Goal: Information Seeking & Learning: Learn about a topic

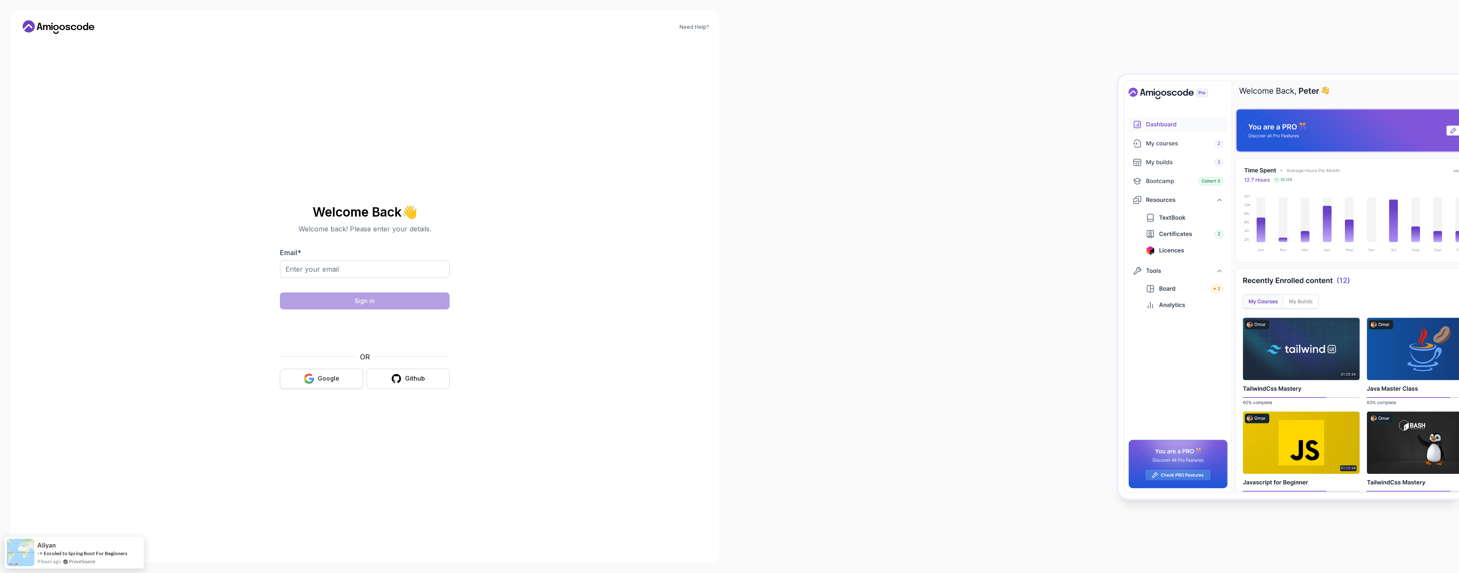
click at [322, 386] on button "Google" at bounding box center [321, 379] width 83 height 20
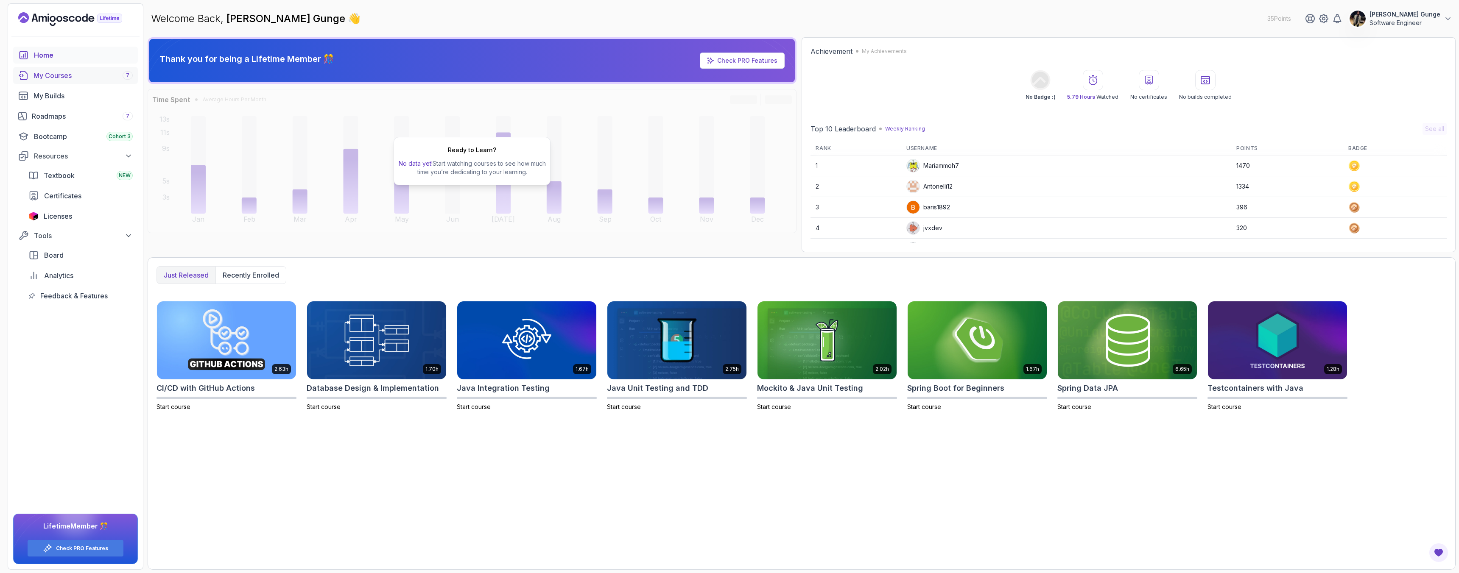
click at [48, 73] on div "My Courses 7" at bounding box center [83, 75] width 99 height 10
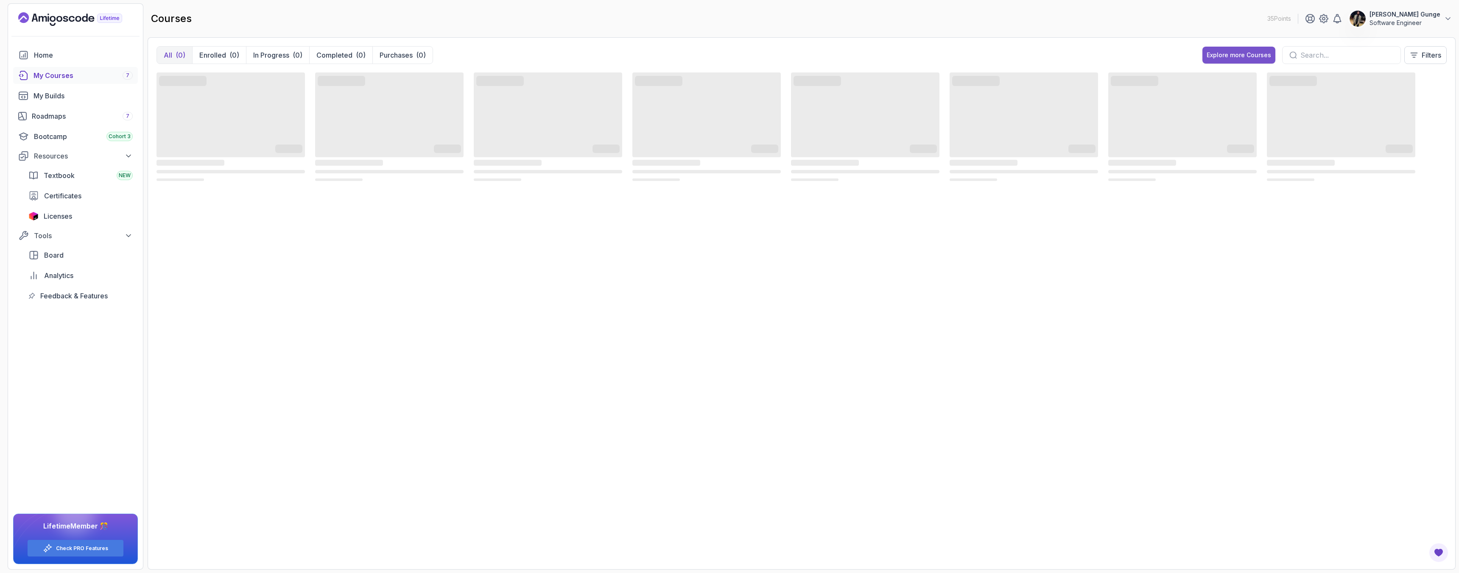
click at [1256, 59] on div "Explore more Courses" at bounding box center [1239, 55] width 64 height 8
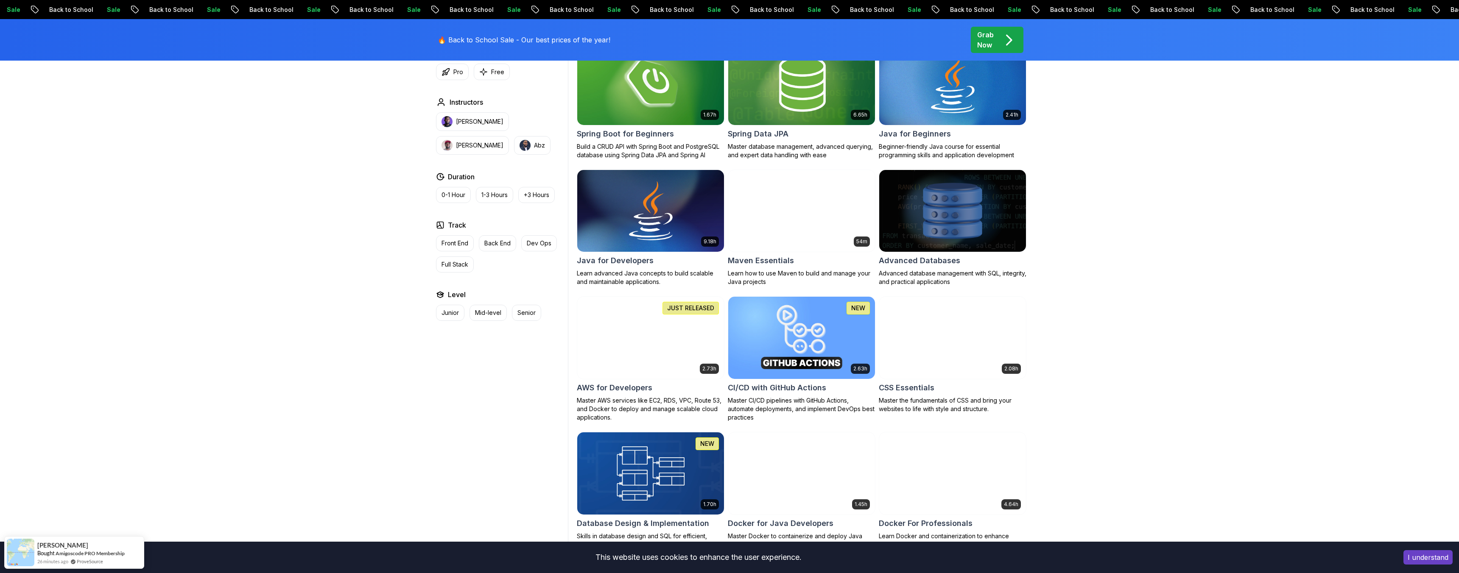
scroll to position [421, 0]
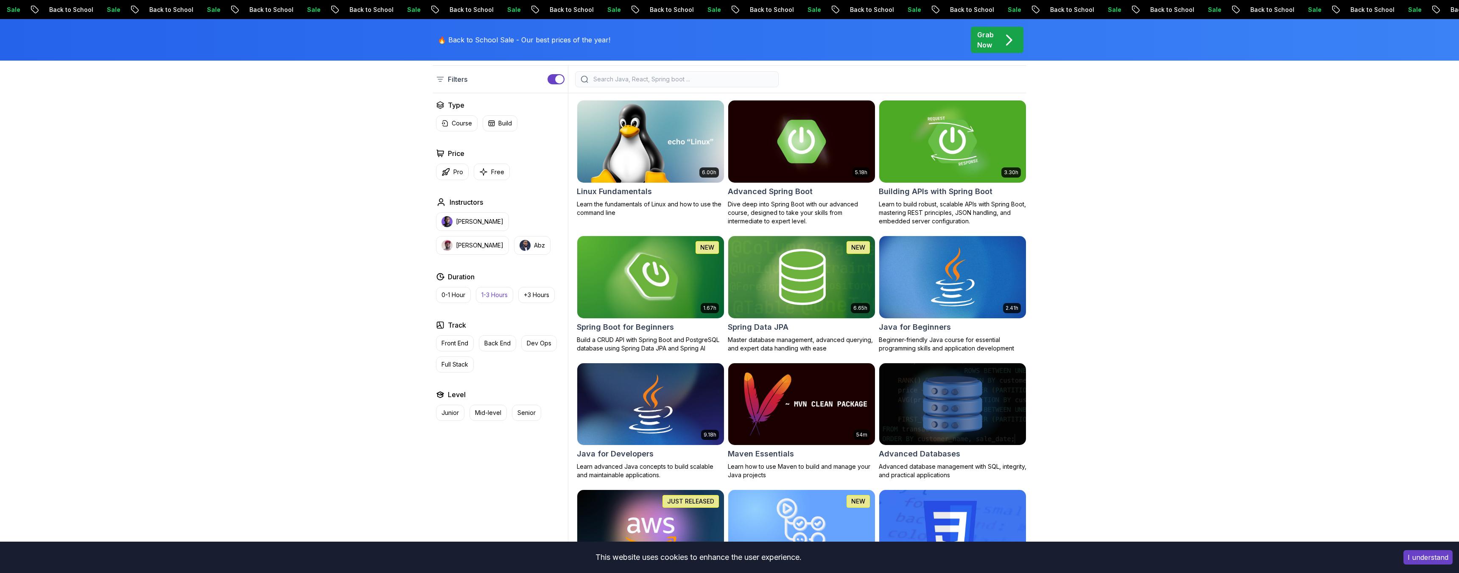
scroll to position [250, 0]
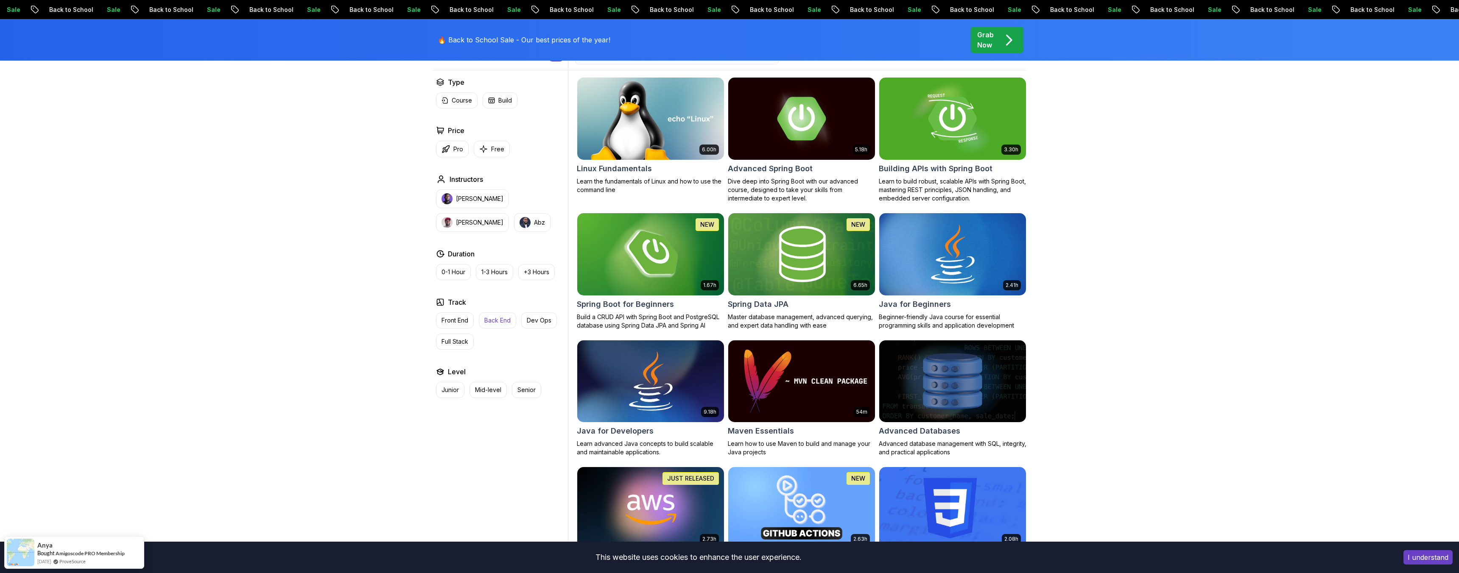
click at [494, 320] on p "Back End" at bounding box center [497, 320] width 26 height 8
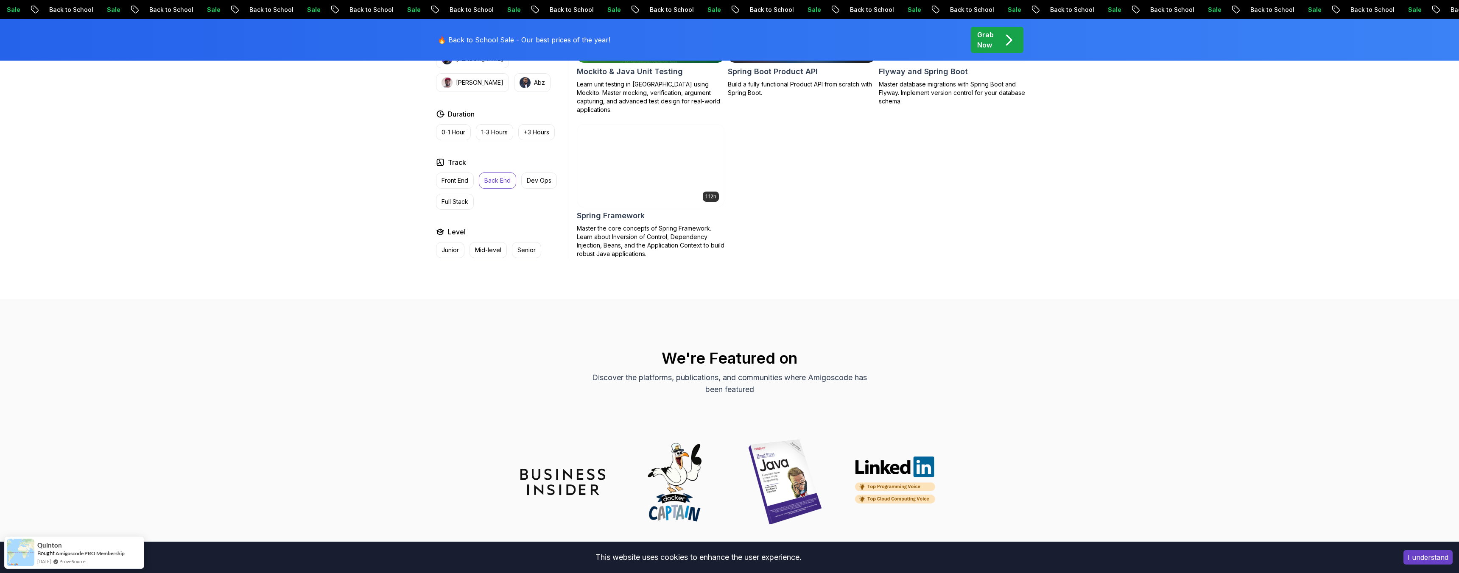
scroll to position [1161, 0]
